Goal: Purchase product/service

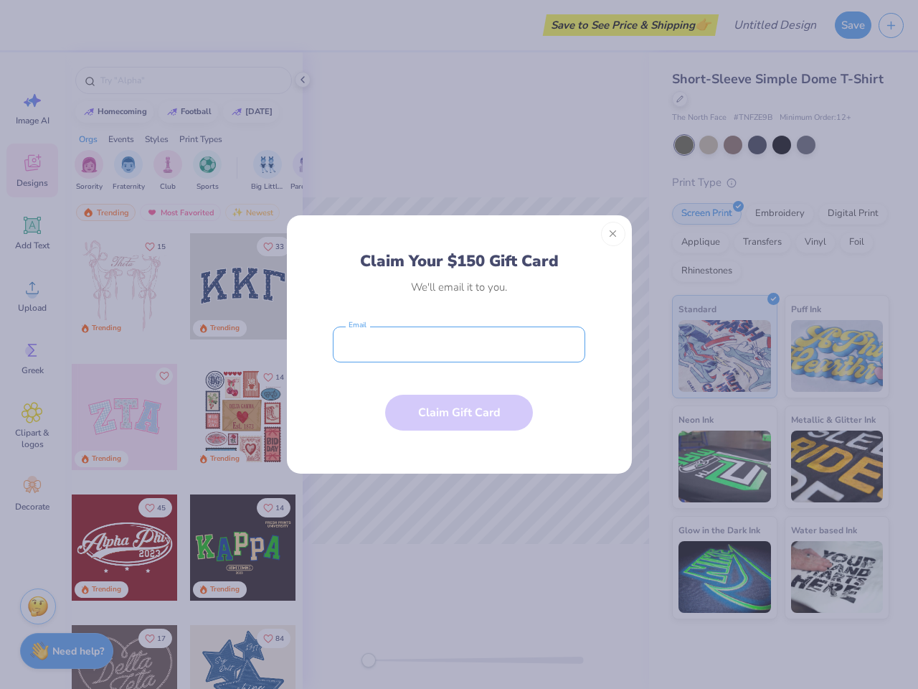
click at [459, 344] on input "email" at bounding box center [459, 344] width 252 height 36
click at [613, 234] on button "Close" at bounding box center [613, 234] width 24 height 24
